Goal: Book appointment/travel/reservation

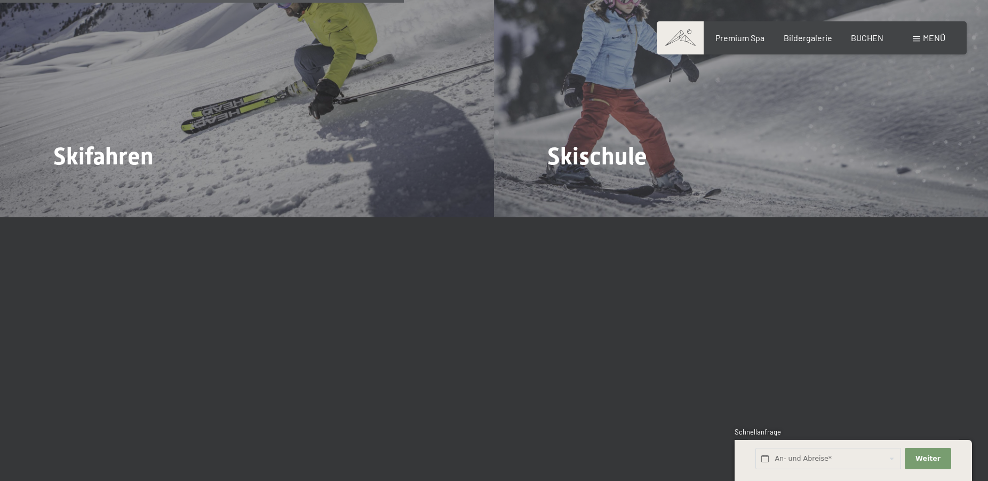
scroll to position [1578, 0]
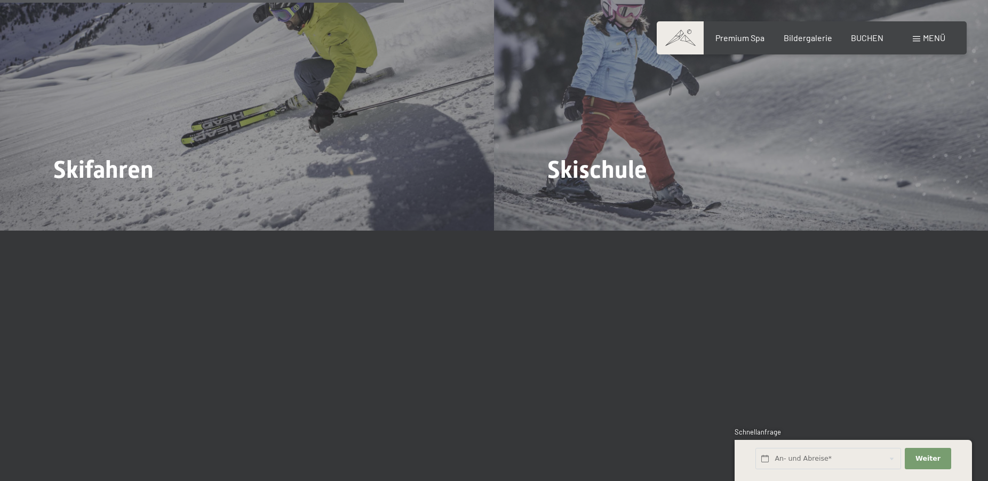
click at [928, 38] on span "Menü" at bounding box center [934, 38] width 22 height 10
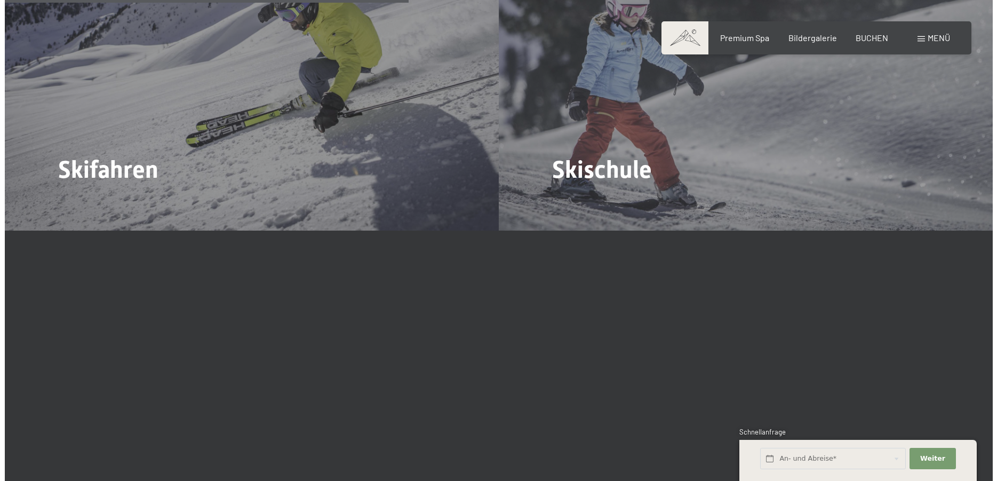
scroll to position [1582, 0]
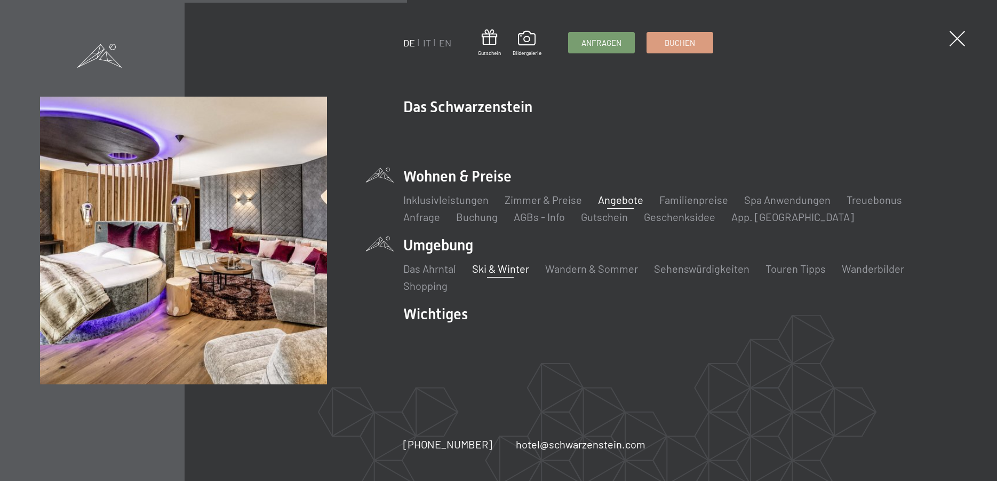
click at [615, 196] on link "Angebote" at bounding box center [620, 199] width 45 height 13
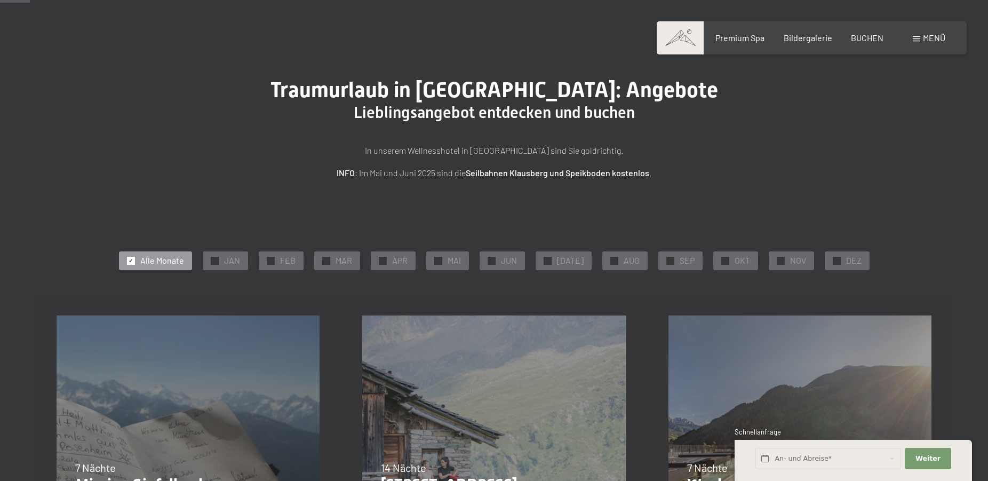
scroll to position [109, 0]
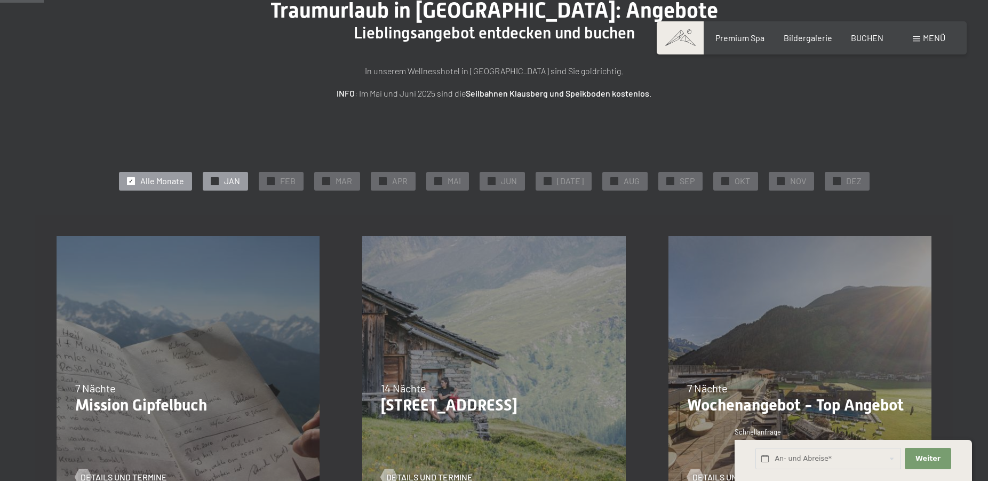
click at [236, 184] on span "JAN" at bounding box center [232, 181] width 16 height 12
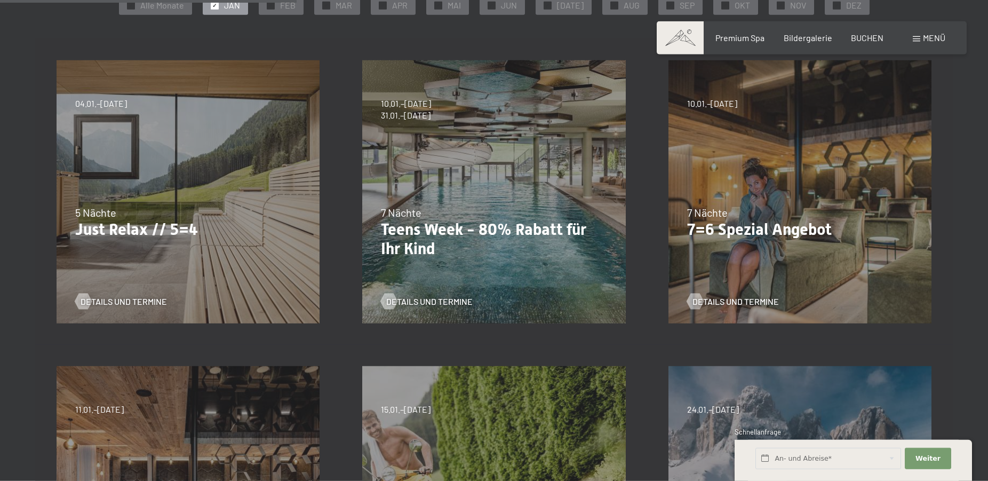
scroll to position [218, 0]
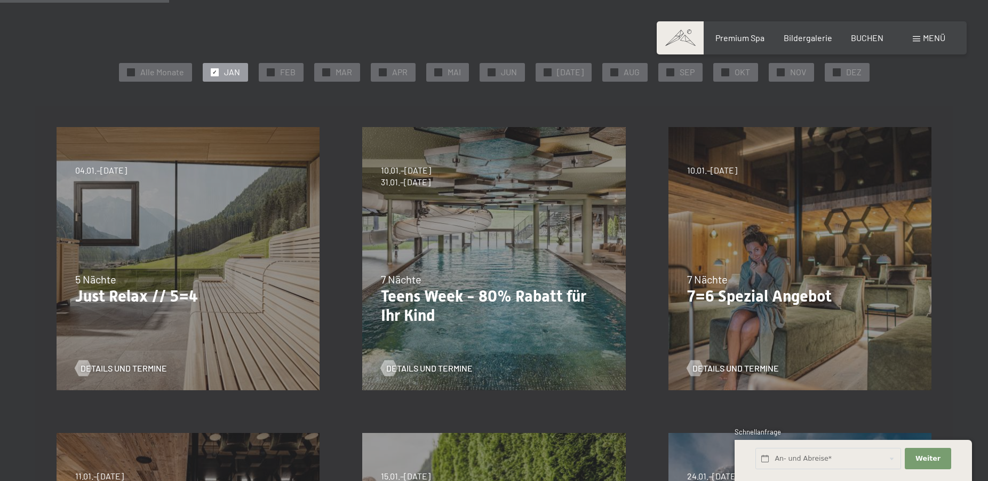
click at [141, 234] on div "24.09.–[DATE] 26.10.–[DATE] 21.12.–[DATE] 04.01.–[DATE] 08.03.–[DATE] 08.11.–[D…" at bounding box center [188, 259] width 306 height 306
click at [128, 368] on span "Details und Termine" at bounding box center [134, 368] width 86 height 12
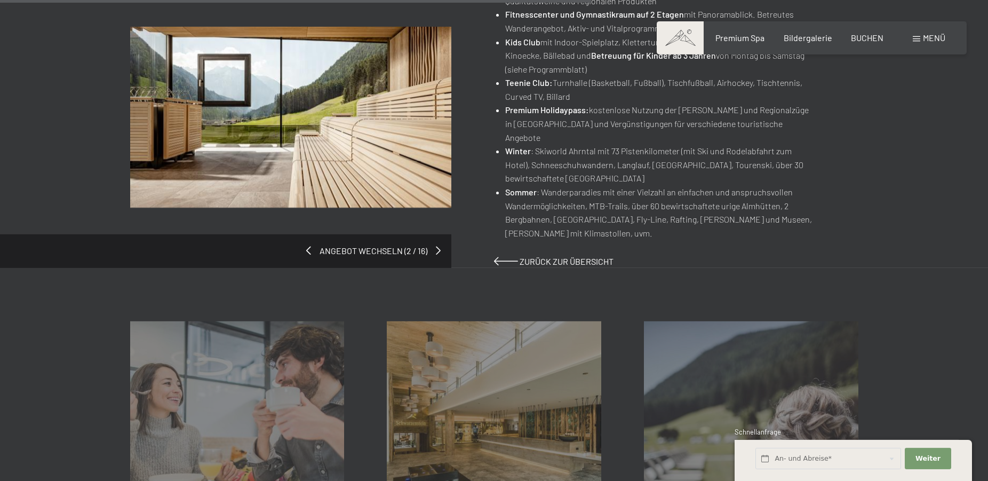
scroll to position [816, 0]
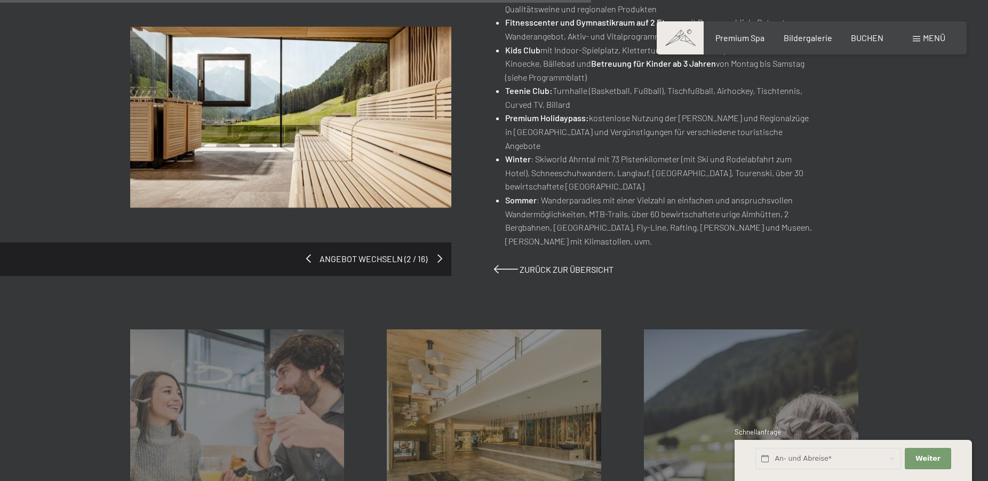
click at [440, 254] on span at bounding box center [440, 258] width 5 height 9
